Goal: Task Accomplishment & Management: Manage account settings

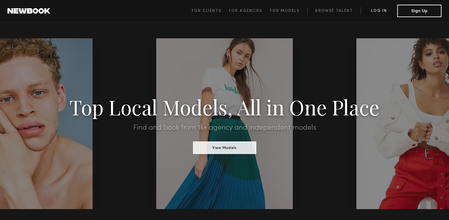
click at [384, 11] on link "Log in" at bounding box center [379, 10] width 37 height 7
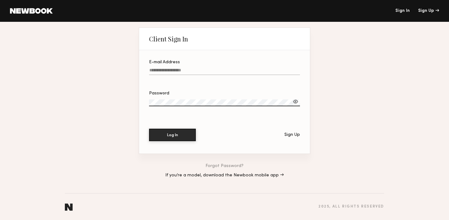
click at [231, 70] on input "E-mail Address" at bounding box center [224, 71] width 151 height 7
type input "**********"
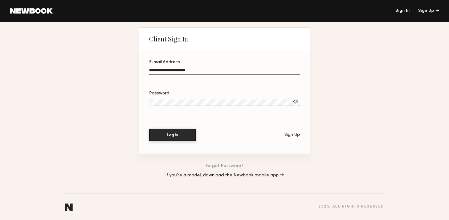
click at [206, 109] on div at bounding box center [224, 110] width 151 height 5
click at [149, 129] on button "Log In" at bounding box center [172, 135] width 47 height 12
click at [224, 166] on link "Forgot Password?" at bounding box center [225, 166] width 38 height 4
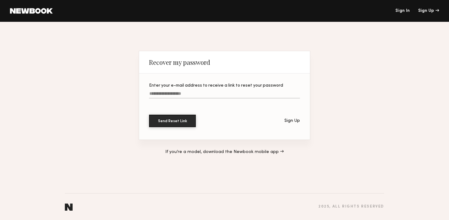
click at [235, 96] on input "Enter your e-mail address to receive a link to reset your password" at bounding box center [224, 94] width 151 height 7
click at [188, 92] on input "Enter your e-mail address to receive a link to reset your password" at bounding box center [224, 94] width 151 height 7
click at [188, 94] on input "Enter your e-mail address to receive a link to reset your password" at bounding box center [224, 94] width 151 height 7
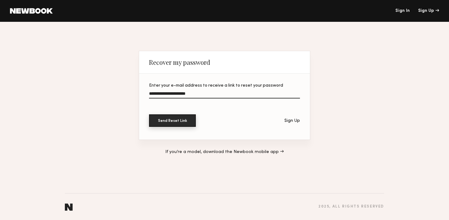
type input "**********"
click at [171, 122] on button "Send Reset Link" at bounding box center [172, 120] width 47 height 12
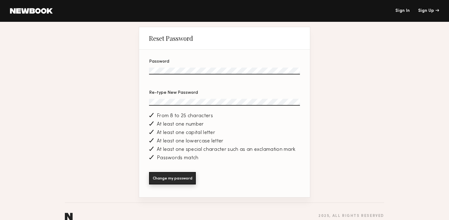
click at [182, 182] on button "Change my password" at bounding box center [172, 178] width 47 height 12
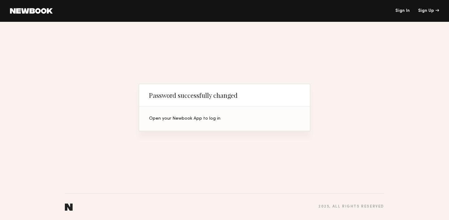
click at [405, 11] on link "Sign In" at bounding box center [402, 11] width 14 height 4
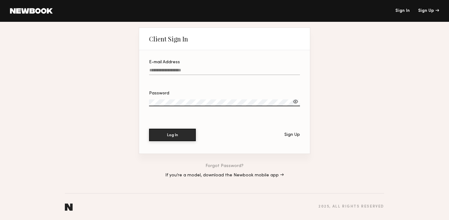
click at [217, 74] on input "E-mail Address" at bounding box center [224, 71] width 151 height 7
type input "**********"
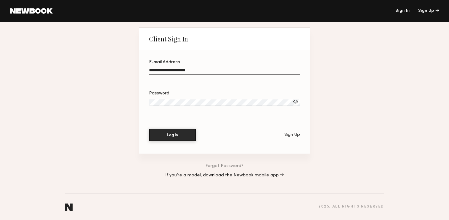
click at [295, 100] on div at bounding box center [296, 102] width 6 height 6
click at [177, 133] on button "Log In" at bounding box center [172, 134] width 47 height 12
click at [296, 102] on div at bounding box center [296, 102] width 6 height 6
click at [165, 132] on button "Log In" at bounding box center [172, 134] width 47 height 12
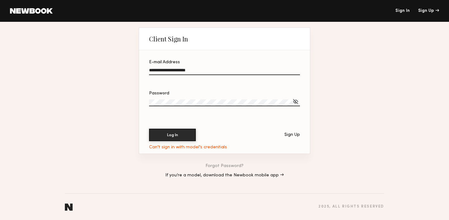
click at [39, 11] on link at bounding box center [31, 11] width 43 height 6
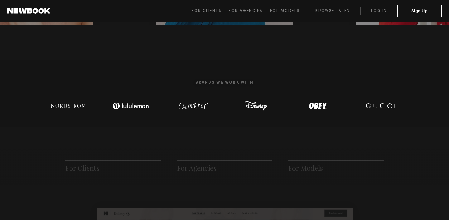
scroll to position [390, 0]
